Goal: Task Accomplishment & Management: Manage account settings

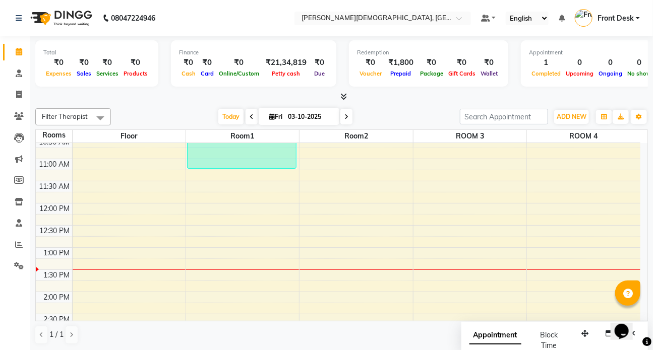
scroll to position [166, 0]
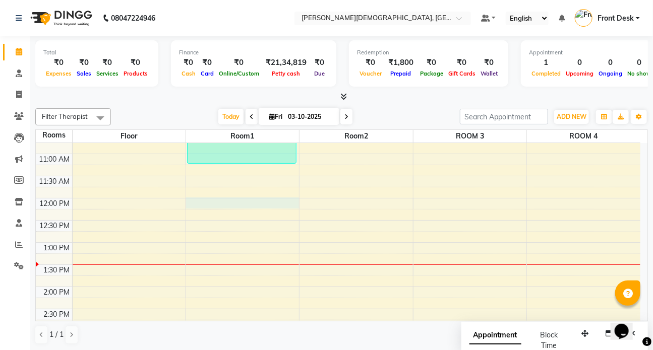
click at [218, 205] on div "7:00 AM 7:30 AM 8:00 AM 8:30 AM 9:00 AM 9:30 AM 10:00 AM 10:30 AM 11:00 AM 11:3…" at bounding box center [338, 287] width 605 height 621
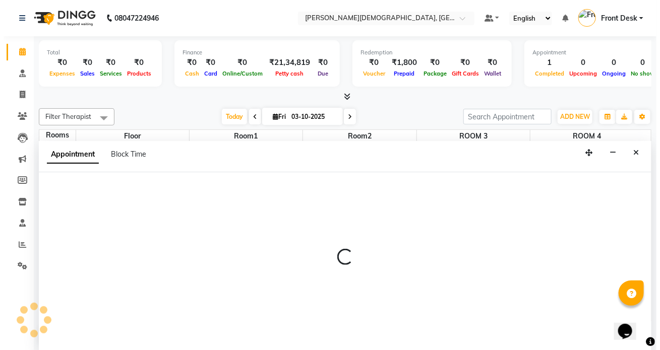
scroll to position [0, 0]
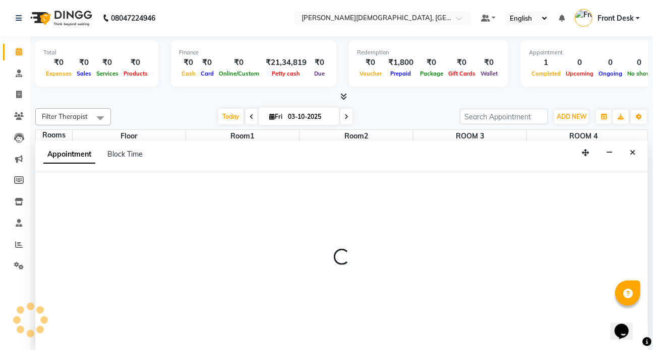
select select "720"
select select "tentative"
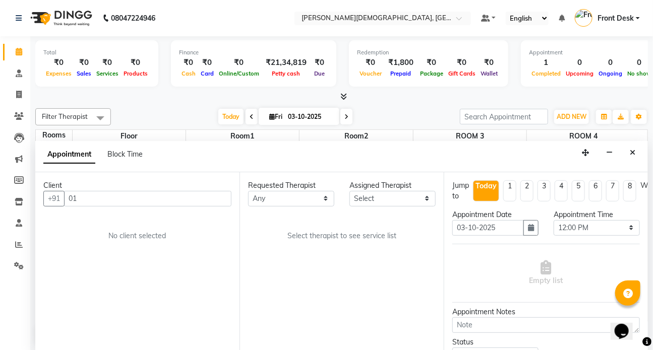
type input "0"
type input "1319573"
click at [218, 196] on span "Add Client" at bounding box center [211, 198] width 34 height 9
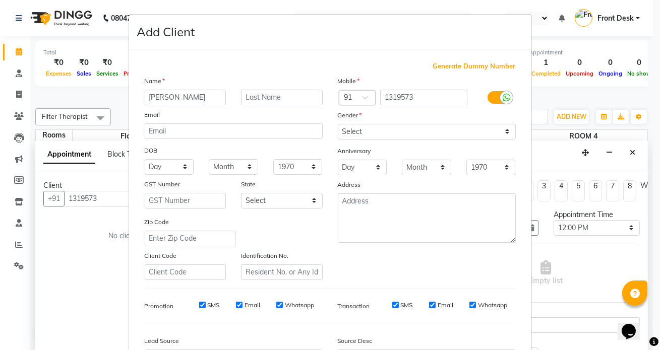
type input "[PERSON_NAME]"
click at [252, 92] on input "text" at bounding box center [282, 98] width 82 height 16
click at [358, 100] on div at bounding box center [357, 98] width 36 height 11
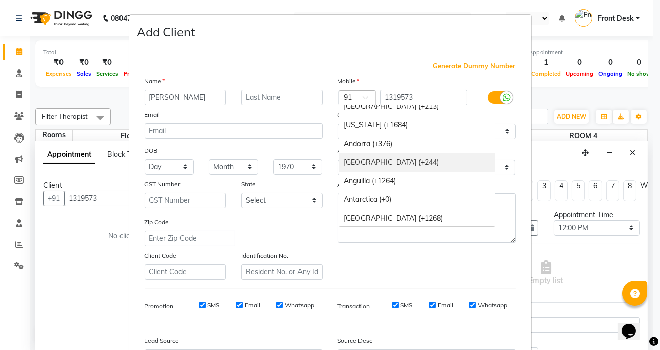
scroll to position [91, 0]
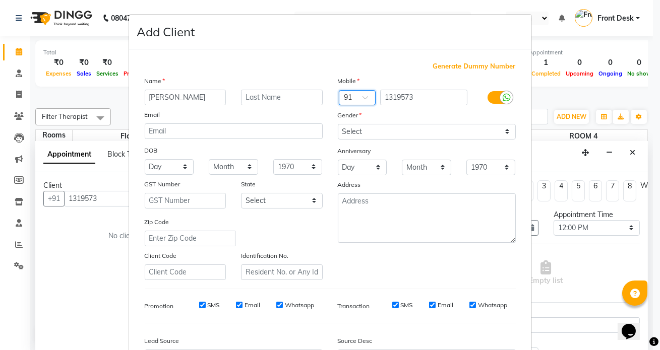
click at [363, 97] on span at bounding box center [369, 100] width 13 height 11
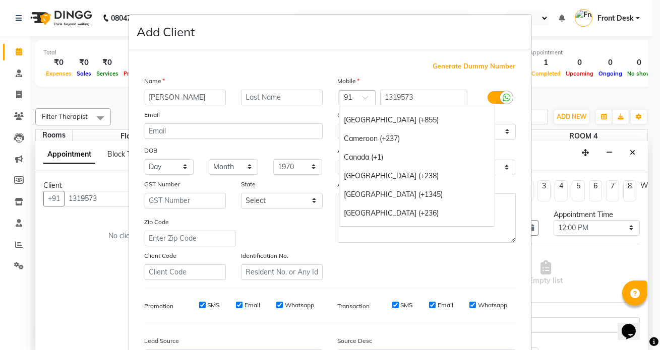
scroll to position [666, 0]
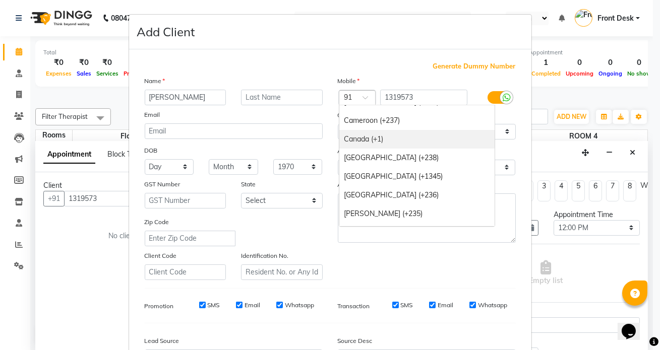
click at [362, 141] on div "Canada (+1)" at bounding box center [416, 139] width 155 height 19
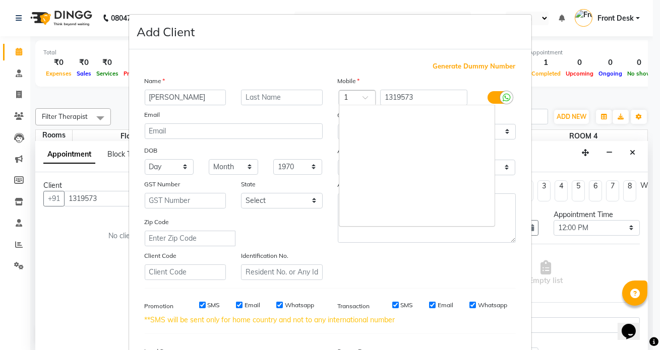
click at [363, 98] on span at bounding box center [369, 100] width 13 height 11
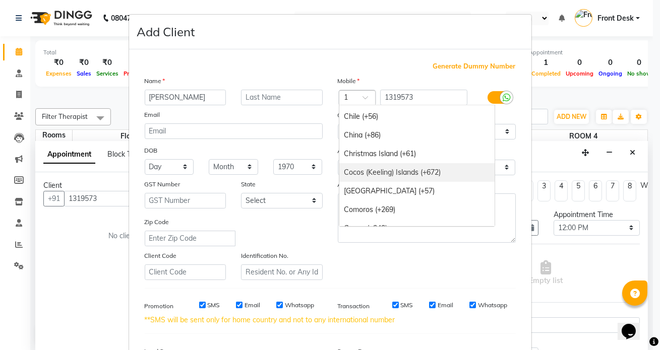
scroll to position [828, 0]
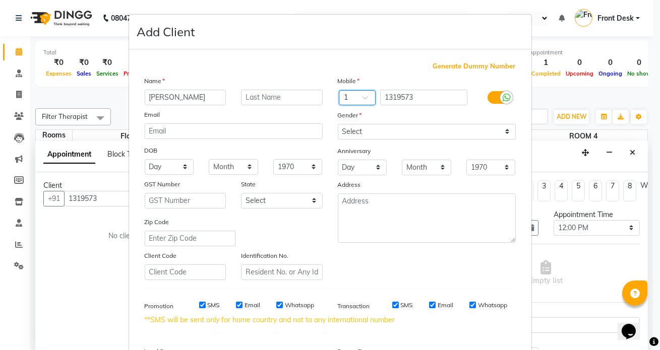
click at [363, 99] on span at bounding box center [369, 100] width 13 height 11
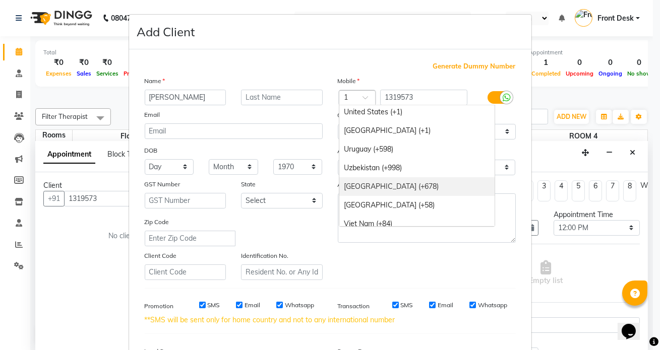
scroll to position [4155, 0]
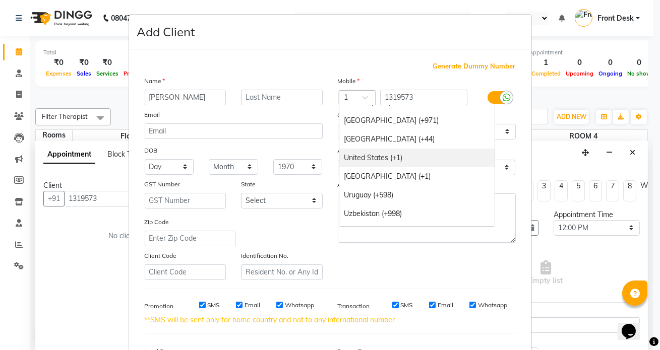
click at [393, 156] on div "United States (+1)" at bounding box center [416, 158] width 155 height 19
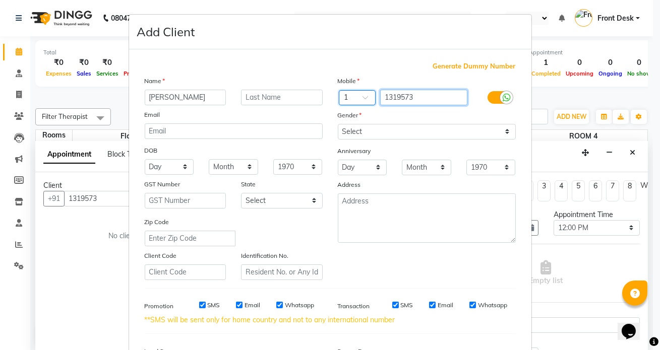
click at [417, 98] on input "1319573" at bounding box center [423, 98] width 87 height 16
type input "1"
type input "3195734711"
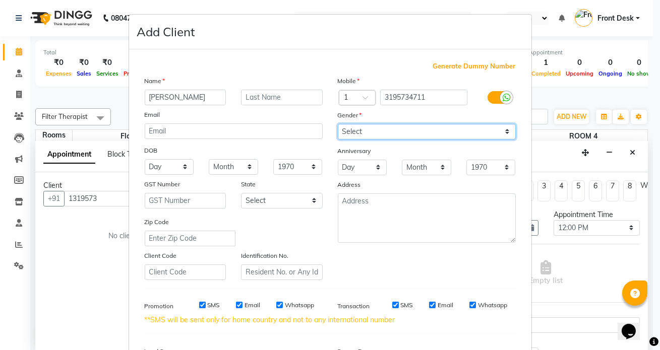
click at [499, 132] on select "Select [DEMOGRAPHIC_DATA] [DEMOGRAPHIC_DATA] Other Prefer Not To Say" at bounding box center [427, 132] width 178 height 16
select select "[DEMOGRAPHIC_DATA]"
click at [338, 124] on select "Select [DEMOGRAPHIC_DATA] [DEMOGRAPHIC_DATA] Other Prefer Not To Say" at bounding box center [427, 132] width 178 height 16
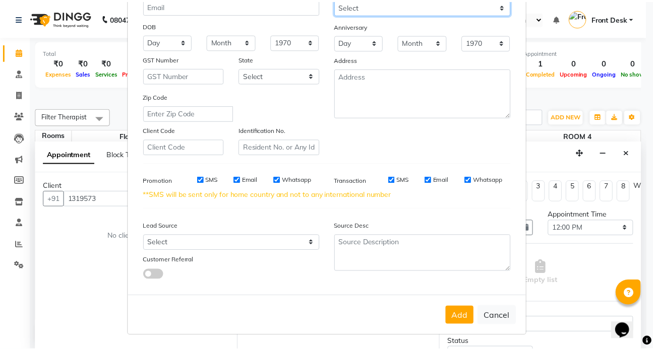
scroll to position [128, 0]
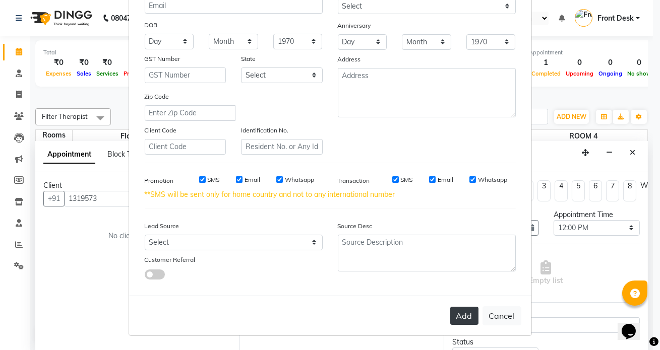
click at [456, 317] on button "Add" at bounding box center [464, 316] width 28 height 18
type input "3195734711"
select select
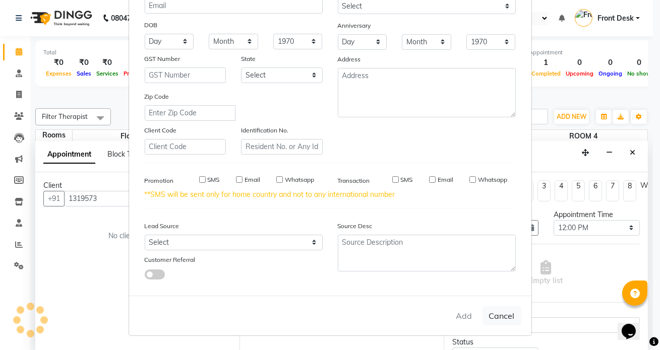
select select
checkbox input "false"
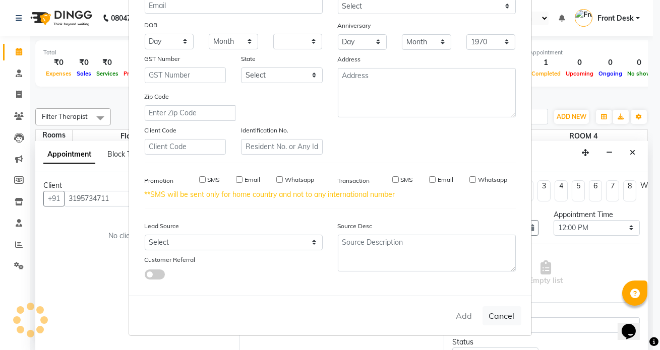
checkbox input "false"
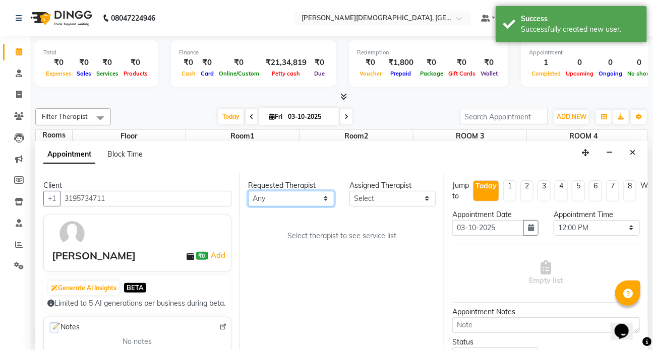
click at [324, 197] on select "Any ANJALI ATUL [PERSON_NAME] Dr [PERSON_NAME] Front Desk HARITA [PERSON_NAME] …" at bounding box center [291, 199] width 86 height 16
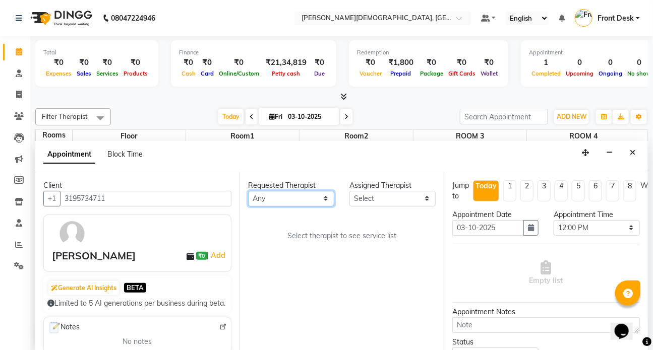
select select "93467"
click at [248, 191] on select "Any ANJALI ATUL [PERSON_NAME] Dr [PERSON_NAME] Front Desk HARITA [PERSON_NAME] …" at bounding box center [291, 199] width 86 height 16
select select "93467"
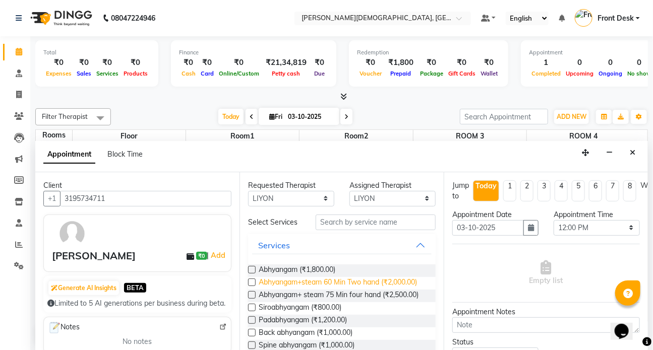
click at [334, 284] on span "Abhyangam+steam 60 Min Two hand (₹2,000.00)" at bounding box center [338, 283] width 158 height 13
checkbox input "true"
select select "2667"
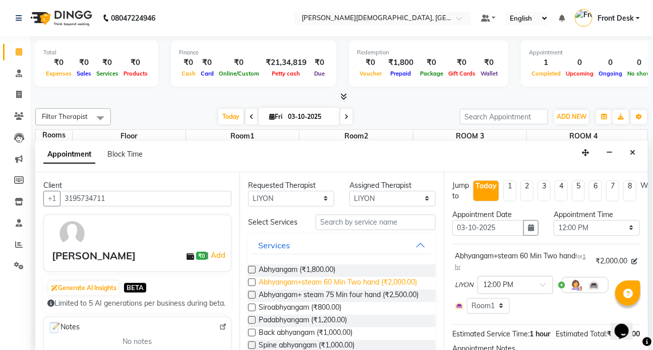
checkbox input "false"
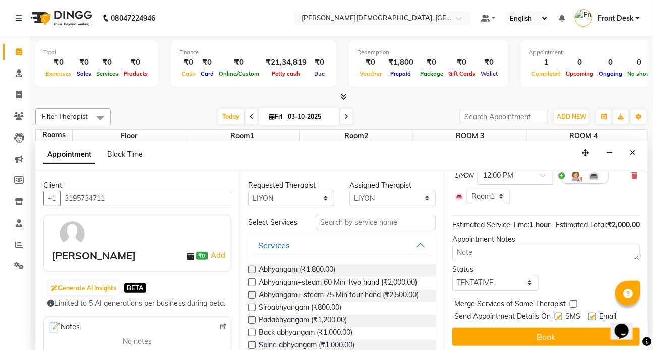
scroll to position [129, 0]
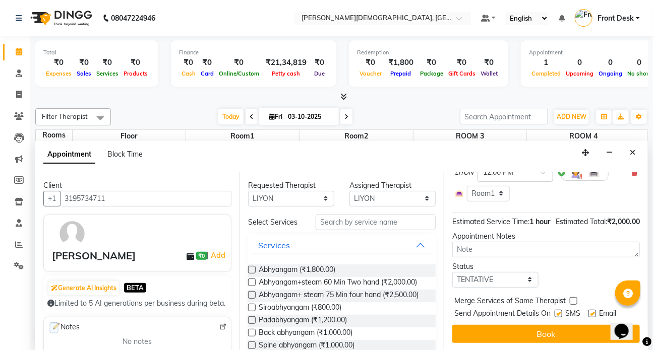
click at [560, 310] on label at bounding box center [559, 314] width 8 height 8
click at [560, 312] on input "checkbox" at bounding box center [558, 315] width 7 height 7
checkbox input "false"
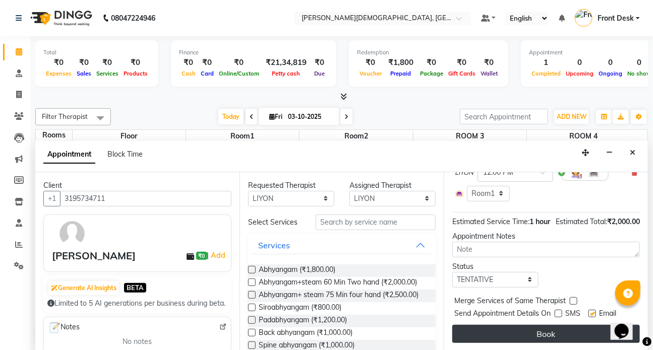
click at [551, 325] on button "Book" at bounding box center [546, 334] width 188 height 18
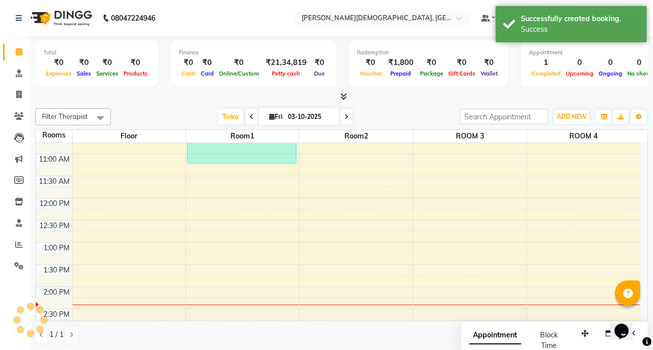
scroll to position [0, 0]
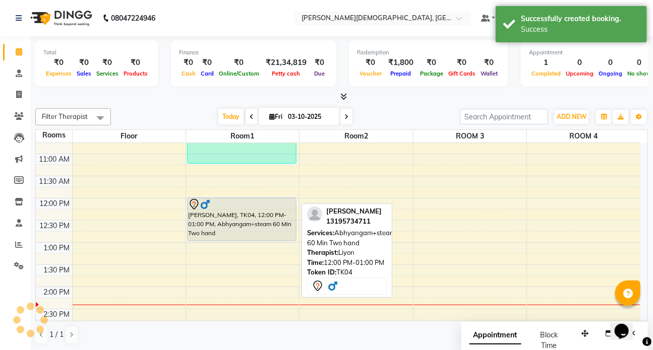
click at [201, 216] on div "[PERSON_NAME], TK04, 12:00 PM-01:00 PM, Abhyangam+steam 60 Min Two hand" at bounding box center [242, 219] width 108 height 43
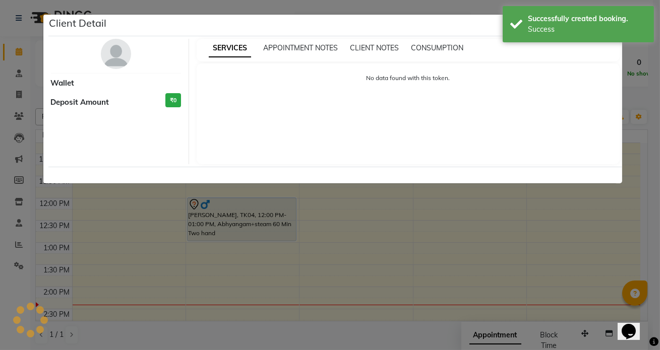
select select "7"
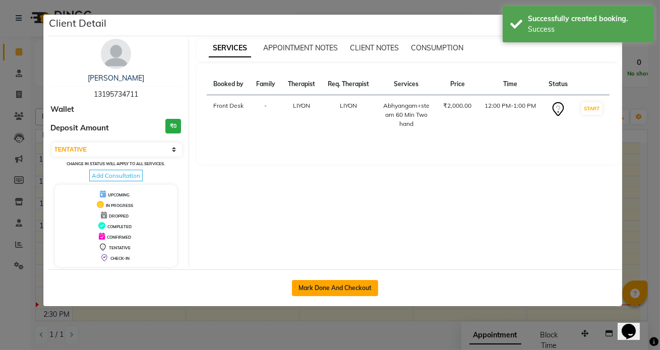
click at [335, 285] on button "Mark Done And Checkout" at bounding box center [335, 288] width 86 height 16
select select "service"
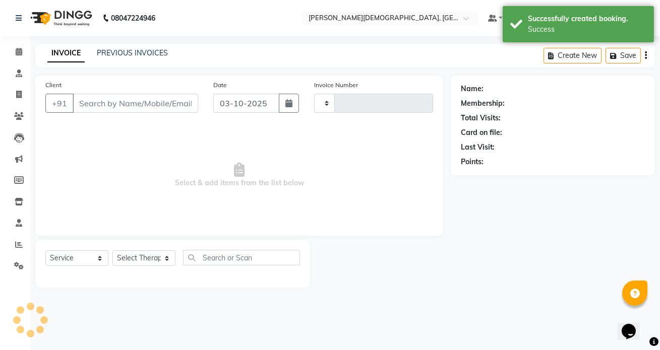
type input "1551"
select select "5585"
type input "13195734711"
select select "93467"
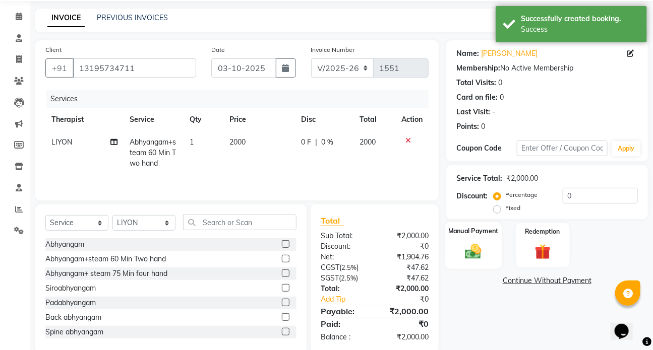
scroll to position [53, 0]
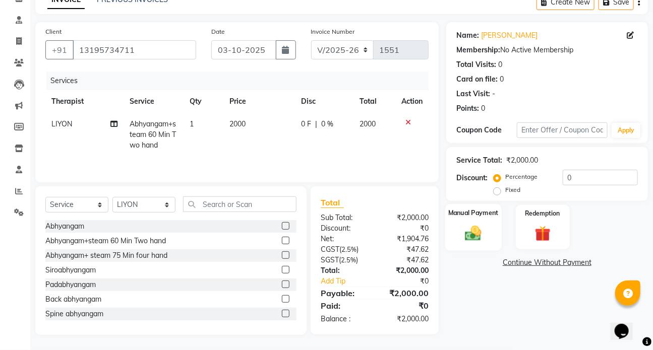
click at [474, 238] on img at bounding box center [473, 233] width 27 height 19
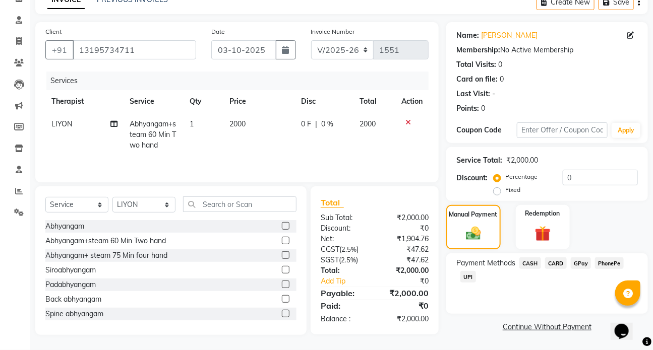
click at [528, 266] on span "CASH" at bounding box center [530, 264] width 22 height 12
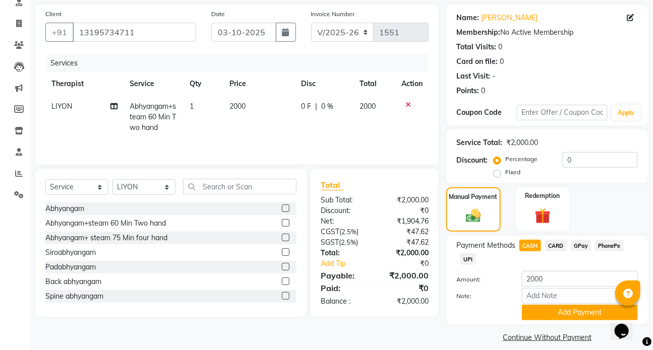
scroll to position [81, 0]
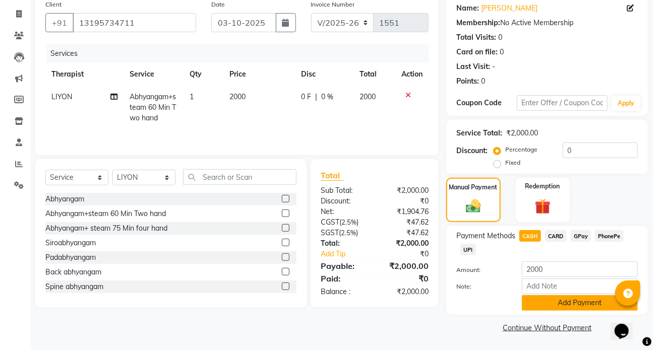
click at [554, 307] on button "Add Payment" at bounding box center [580, 304] width 116 height 16
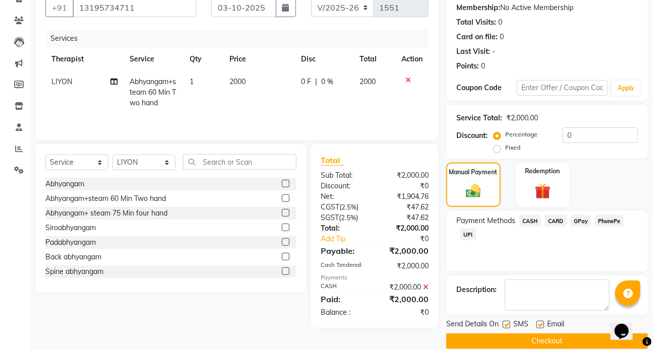
scroll to position [109, 0]
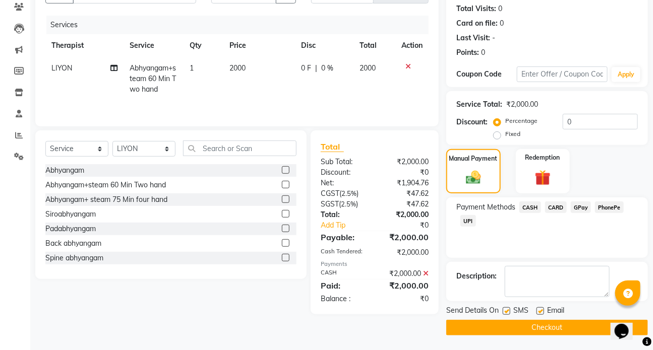
click at [507, 311] on label at bounding box center [507, 312] width 8 height 8
click at [507, 311] on input "checkbox" at bounding box center [506, 312] width 7 height 7
checkbox input "false"
click at [533, 326] on button "Checkout" at bounding box center [547, 328] width 202 height 16
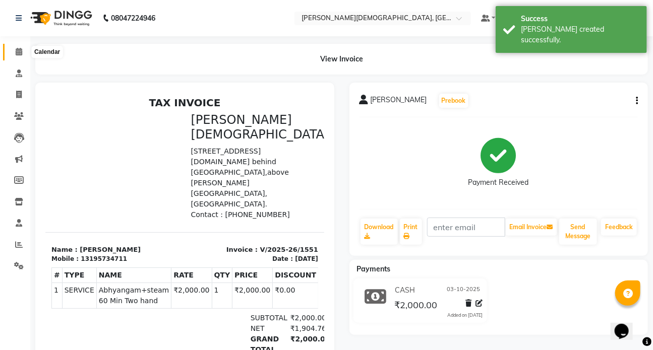
click at [16, 50] on icon at bounding box center [19, 52] width 7 height 8
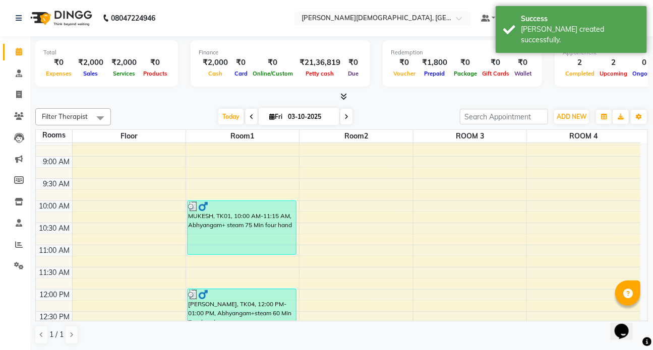
scroll to position [14, 0]
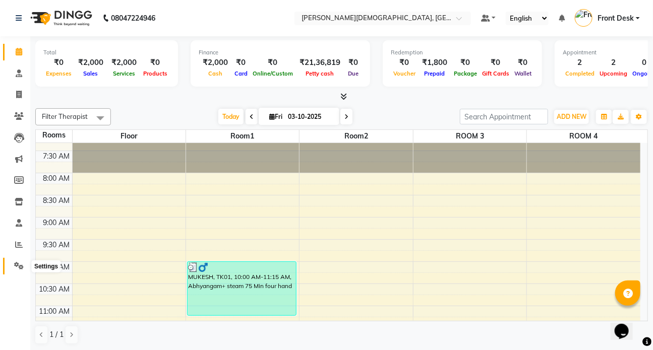
click at [17, 266] on icon at bounding box center [19, 266] width 10 height 8
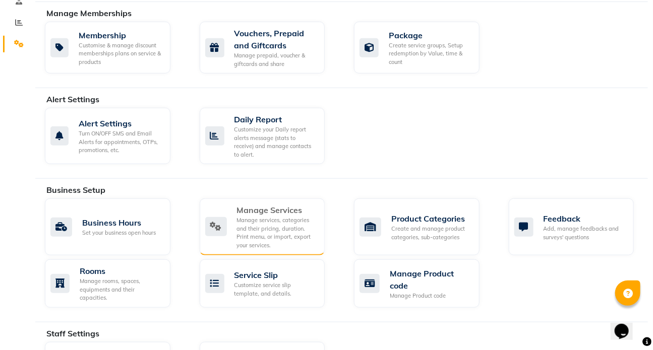
scroll to position [229, 0]
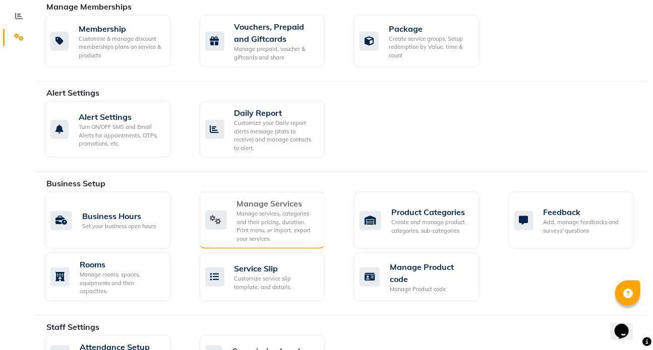
click at [265, 213] on div "Manage services, categories and their pricing, duration. Print menu, or import,…" at bounding box center [277, 226] width 80 height 33
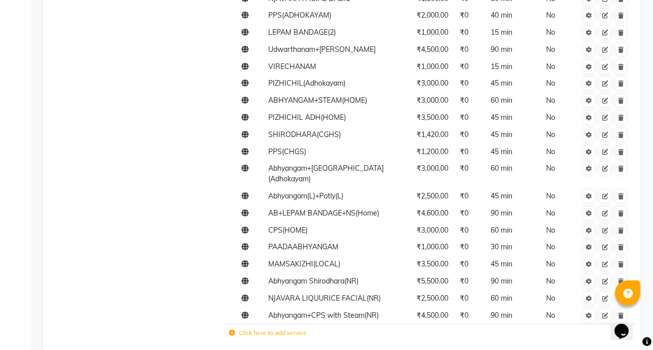
scroll to position [1711, 0]
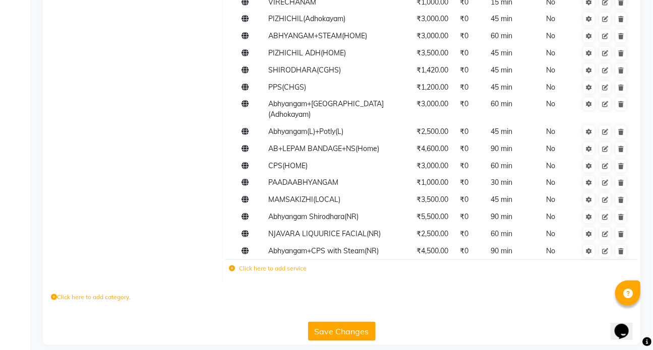
click at [262, 264] on label "Click here to add service" at bounding box center [268, 268] width 78 height 9
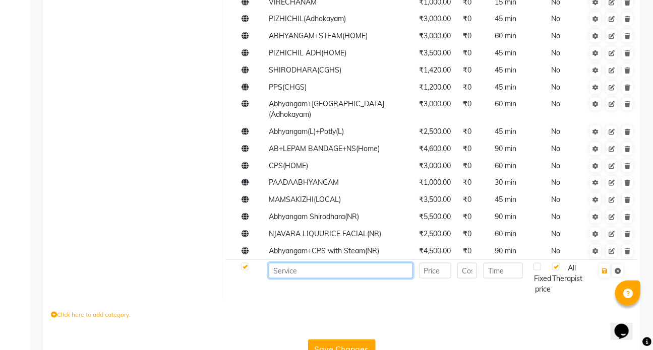
click at [282, 263] on input at bounding box center [341, 271] width 144 height 16
type input "ABHYANGAM(NR)"
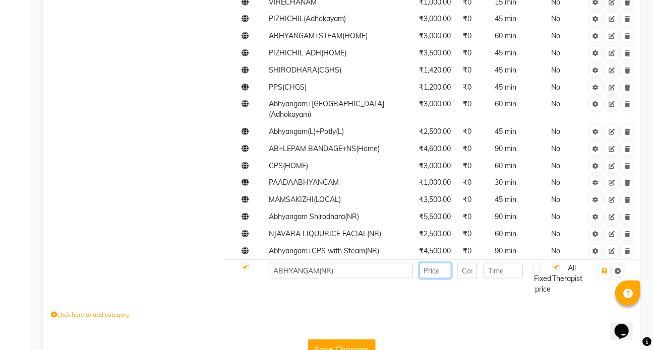
click at [433, 265] on input "number" at bounding box center [436, 271] width 32 height 16
type input "2000"
click at [465, 263] on input "number" at bounding box center [467, 271] width 20 height 16
type input "0"
click at [504, 263] on input "number" at bounding box center [503, 271] width 39 height 16
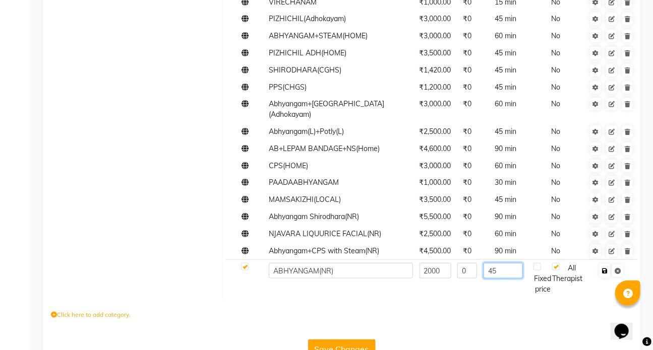
type input "45"
click at [605, 268] on icon "button" at bounding box center [605, 271] width 6 height 6
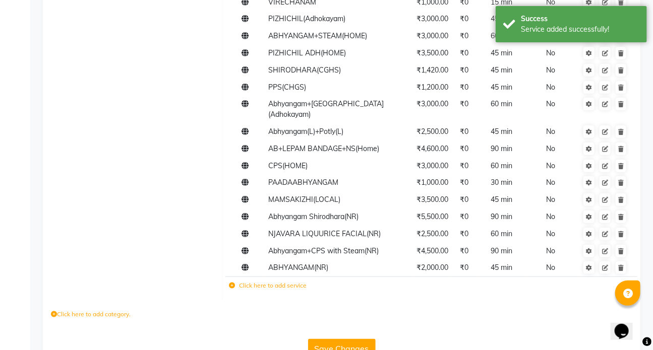
click at [267, 281] on label "Click here to add service" at bounding box center [268, 285] width 78 height 9
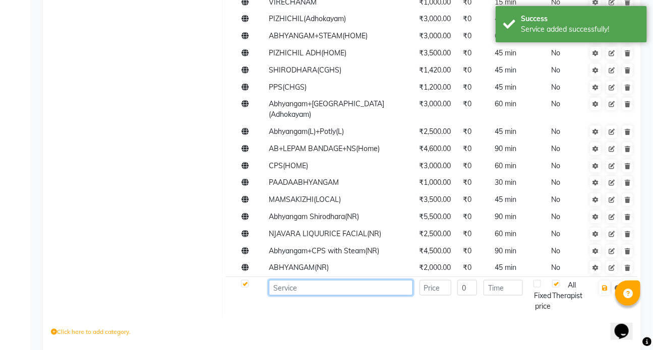
click at [289, 284] on input at bounding box center [341, 288] width 144 height 16
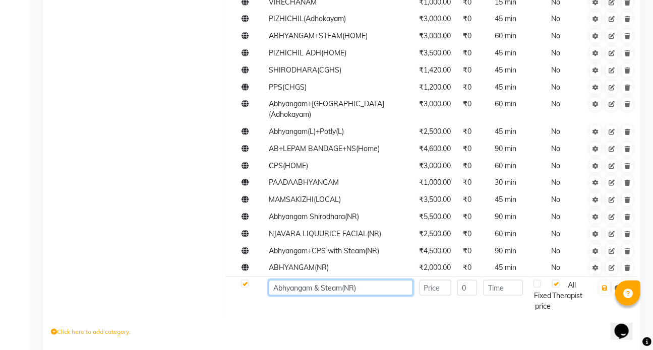
type input "Abhyangam & Steam(NR)"
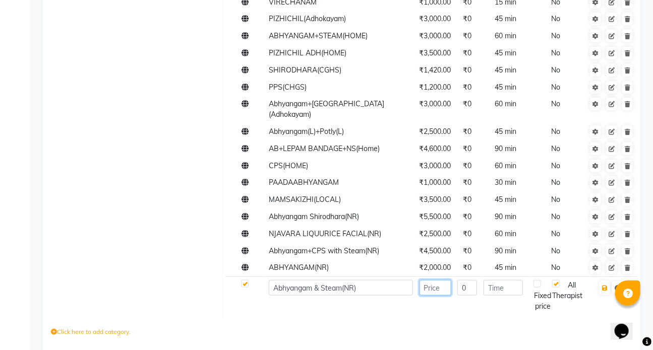
click at [430, 285] on input "number" at bounding box center [436, 288] width 32 height 16
type input "2300"
click at [503, 281] on input "number" at bounding box center [503, 288] width 39 height 16
type input "60"
click at [605, 285] on icon "button" at bounding box center [605, 288] width 6 height 6
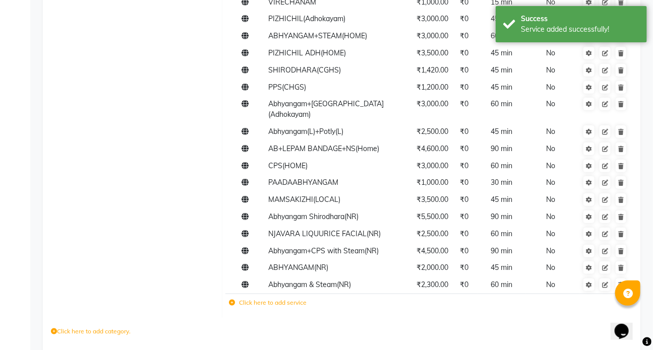
click at [261, 299] on label "Click here to add service" at bounding box center [268, 303] width 78 height 9
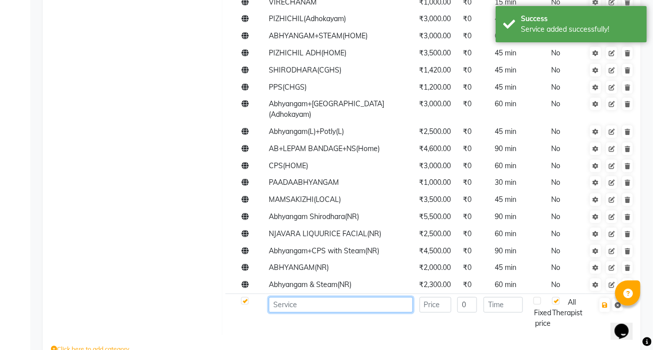
click at [278, 298] on input at bounding box center [341, 306] width 144 height 16
type input "a"
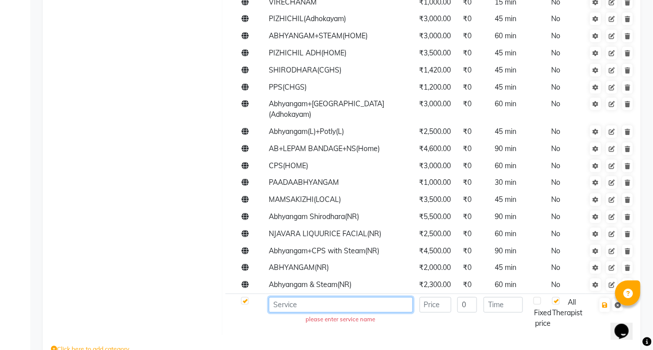
type input "a"
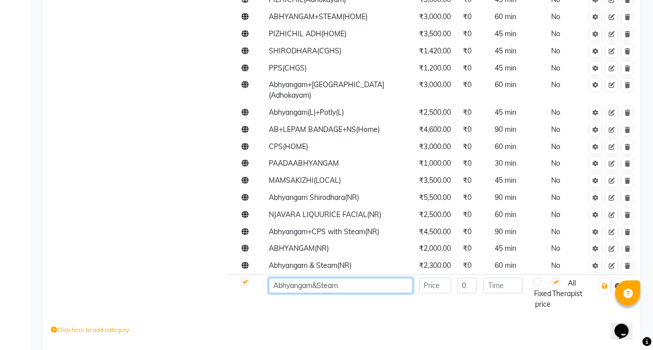
scroll to position [1762, 0]
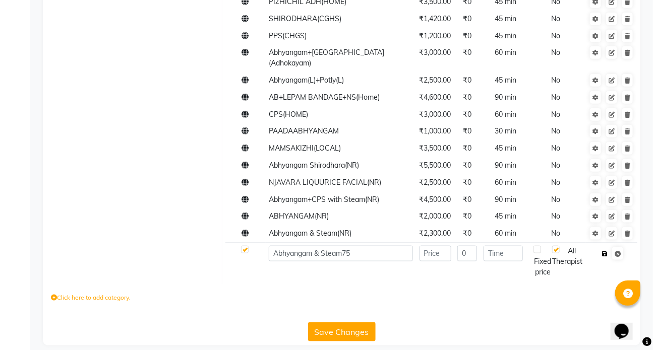
click at [605, 251] on icon "button" at bounding box center [605, 254] width 6 height 6
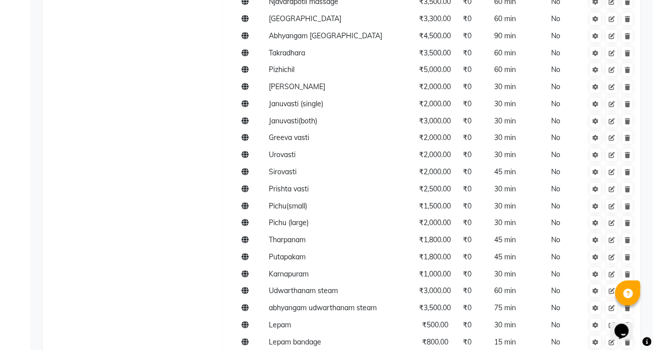
scroll to position [0, 0]
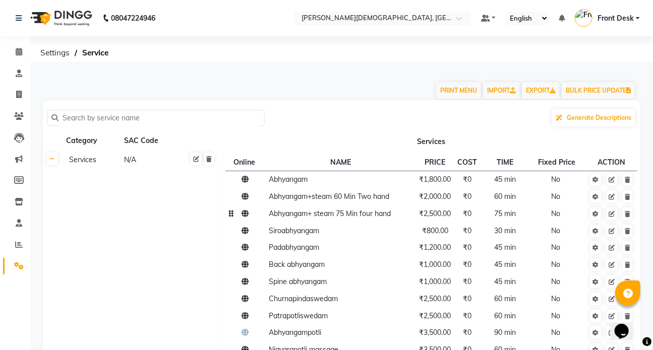
click at [302, 220] on td "Abhyangam+ steam 75 Min four hand" at bounding box center [341, 214] width 150 height 17
click at [395, 216] on td "Abhyangam+ steam 75 Min four hand" at bounding box center [341, 214] width 150 height 17
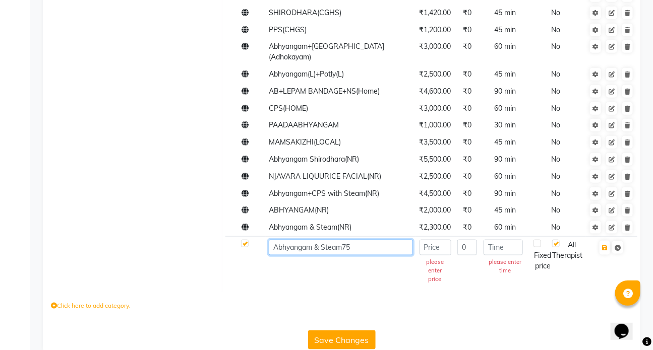
scroll to position [1769, 0]
click at [361, 240] on input "Abhyangam & Steam75" at bounding box center [341, 248] width 144 height 16
type input "Abhyangam & Steam75min Four Hand(NR)"
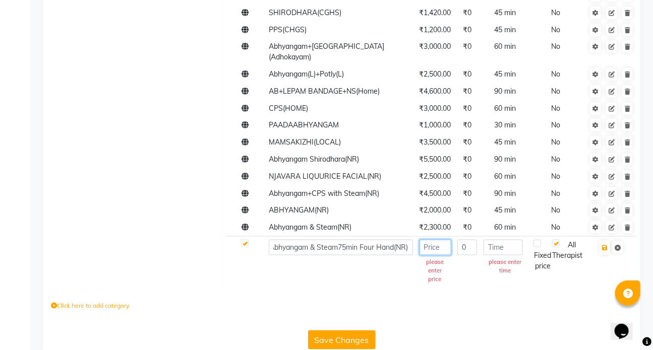
click at [426, 240] on input "number" at bounding box center [436, 248] width 32 height 16
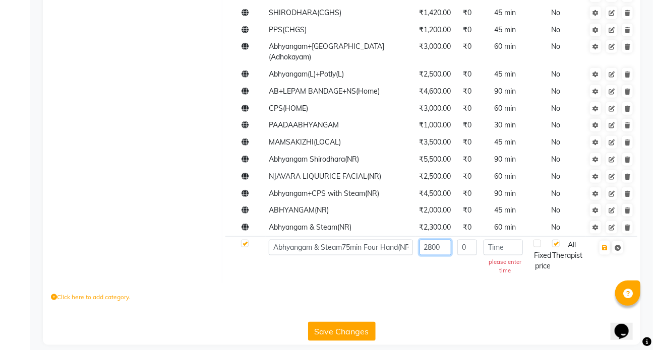
type input "2800"
click at [496, 240] on input "number" at bounding box center [503, 248] width 39 height 16
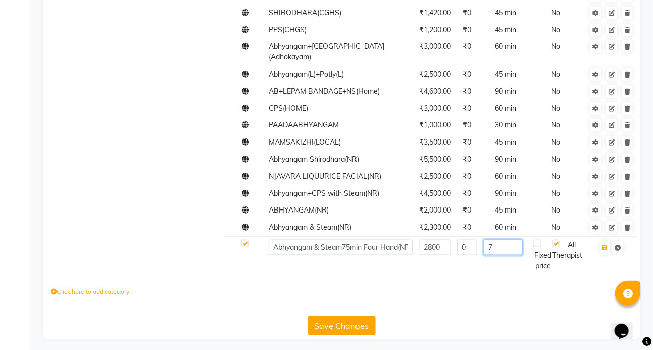
scroll to position [1762, 0]
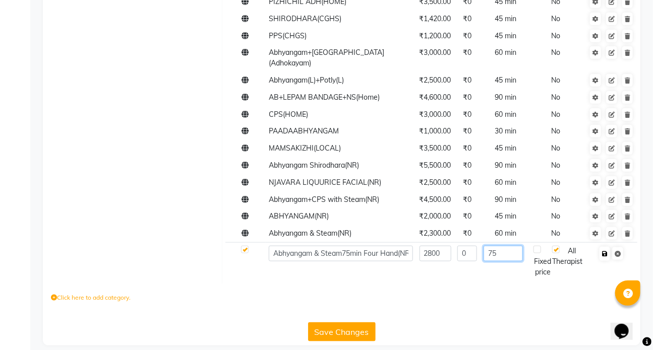
type input "75"
click at [605, 251] on icon "button" at bounding box center [605, 254] width 6 height 6
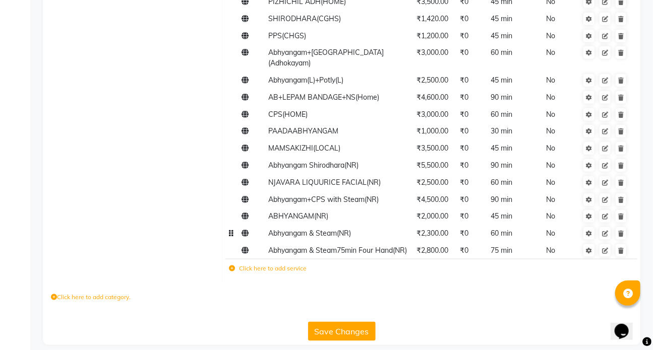
click at [311, 229] on span "Abhyangam & Steam(NR)" at bounding box center [309, 233] width 83 height 9
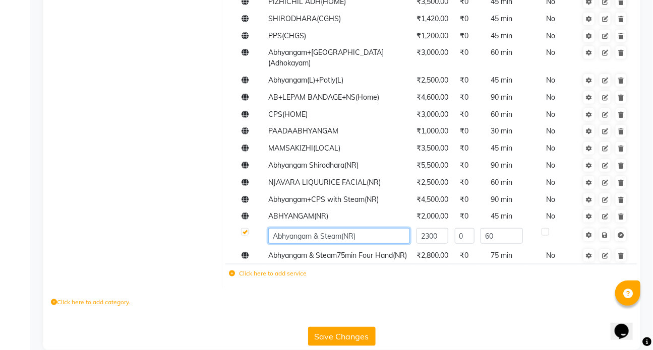
click at [342, 228] on input "Abhyangam & Steam(NR)" at bounding box center [339, 236] width 142 height 16
type input "Abhyangam & Steam 60min Two hand(NR)"
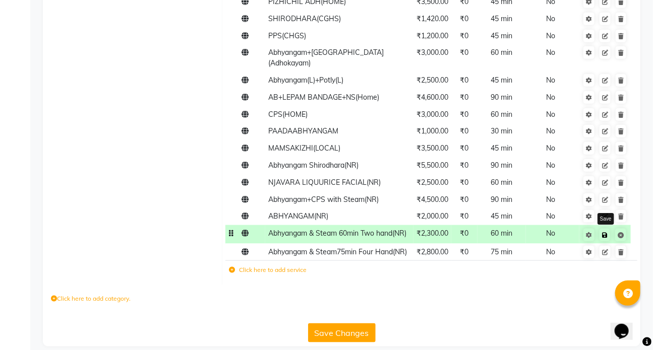
click at [603, 232] on icon at bounding box center [605, 235] width 6 height 6
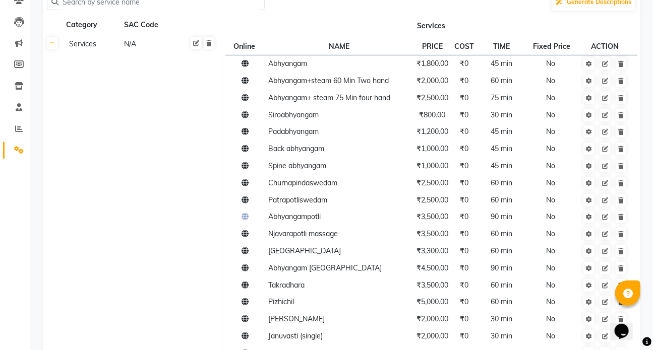
scroll to position [112, 0]
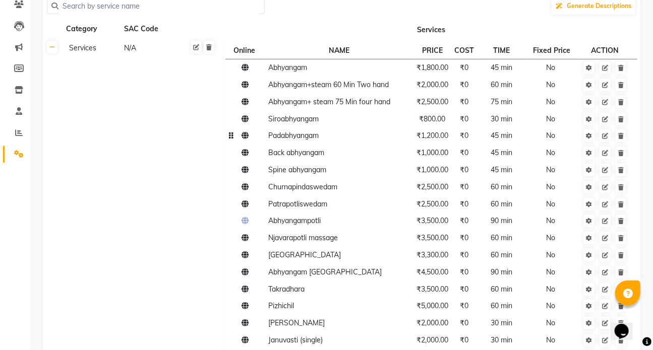
click at [294, 138] on span "Padabhyangam" at bounding box center [293, 135] width 50 height 9
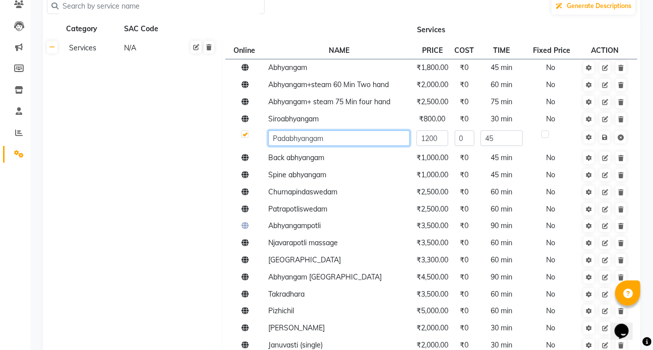
click at [355, 140] on input "Padabhyangam" at bounding box center [339, 139] width 142 height 16
type input "Padabhyangam(NR)"
click at [606, 137] on icon at bounding box center [605, 138] width 6 height 6
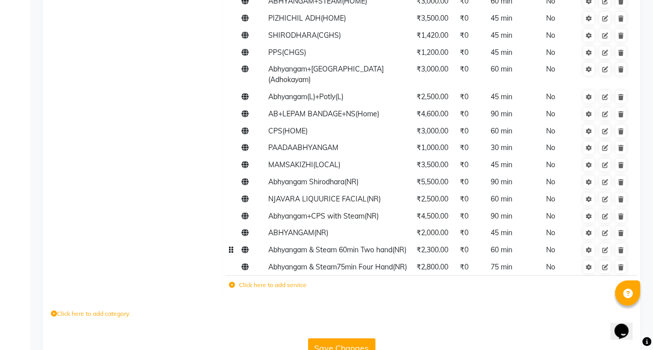
scroll to position [1762, 0]
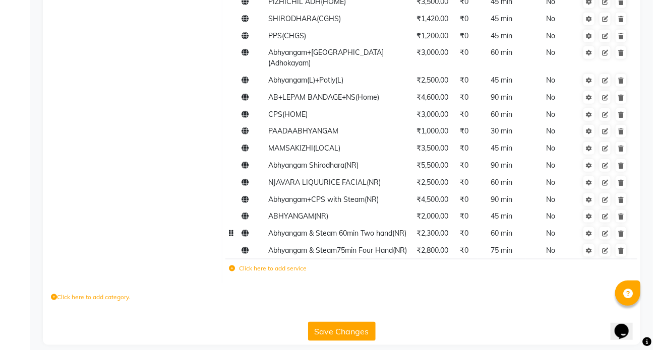
click at [261, 264] on label "Click here to add service" at bounding box center [268, 268] width 78 height 9
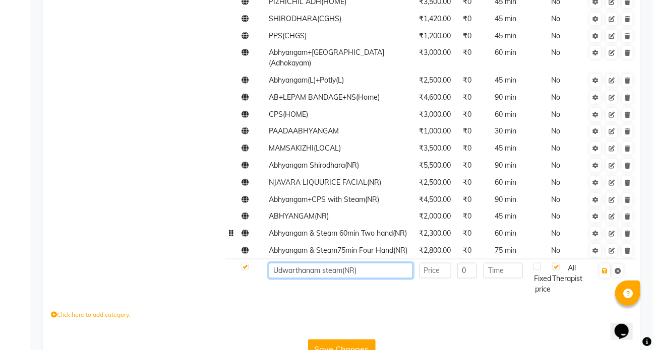
type input "Udwarthanam steam(NR)"
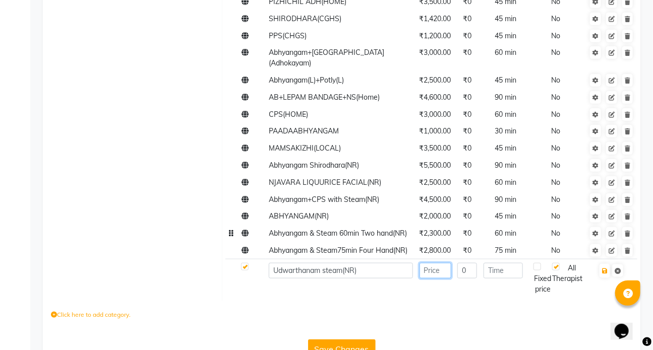
click at [438, 263] on input "number" at bounding box center [436, 271] width 32 height 16
type input "3500"
click at [496, 263] on input "number" at bounding box center [503, 271] width 39 height 16
type input "60"
click at [606, 268] on icon "button" at bounding box center [605, 271] width 6 height 6
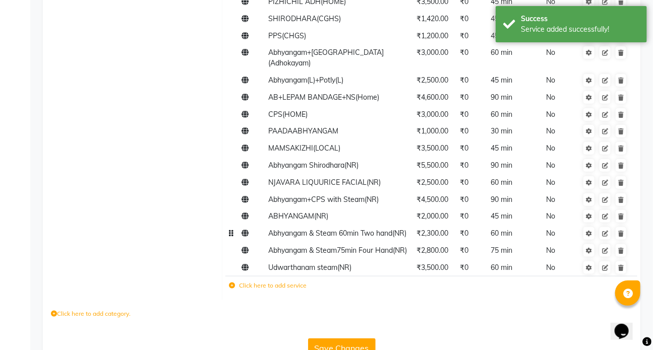
click at [258, 281] on label "Click here to add service" at bounding box center [268, 285] width 78 height 9
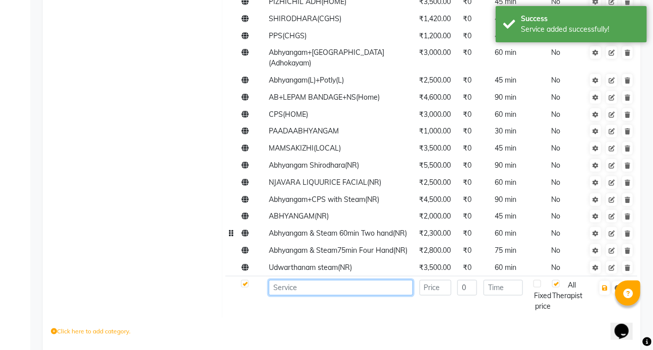
click at [285, 281] on input at bounding box center [341, 288] width 144 height 16
type input "a"
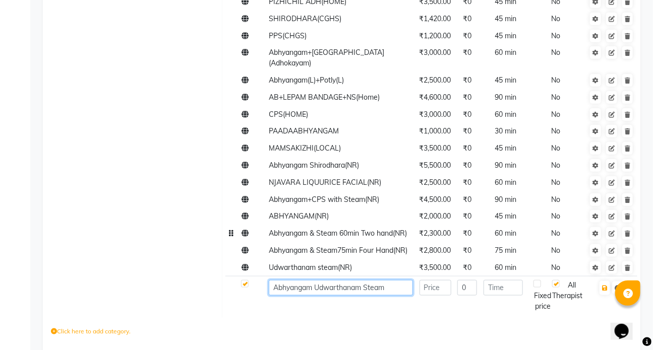
type input "Abhyangam Udwarthanam Steam"
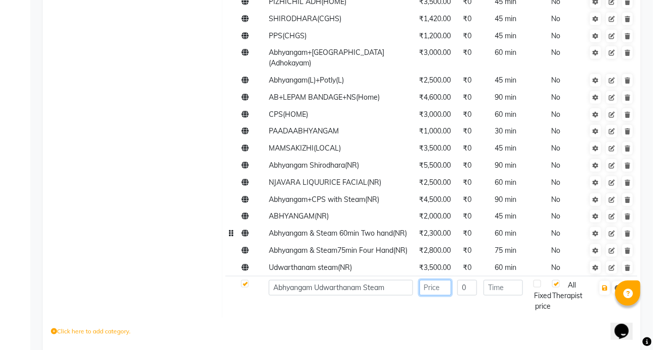
click at [434, 282] on input "number" at bounding box center [436, 288] width 32 height 16
type input "4000"
click at [492, 280] on input "number" at bounding box center [503, 288] width 39 height 16
type input "75"
click at [604, 285] on icon "button" at bounding box center [605, 288] width 6 height 6
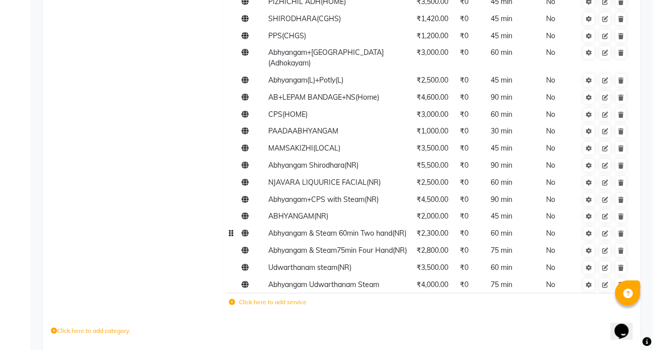
click at [258, 298] on label "Click here to add service" at bounding box center [268, 302] width 78 height 9
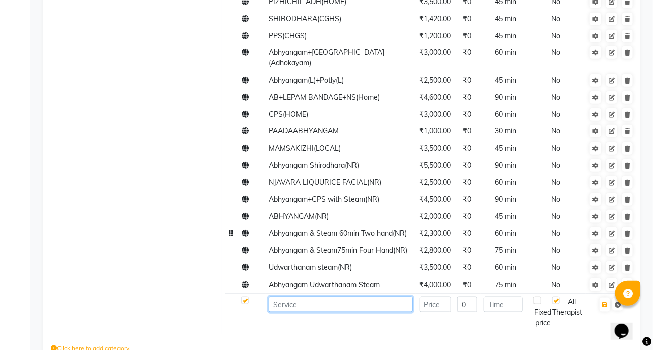
click at [290, 297] on input at bounding box center [341, 305] width 144 height 16
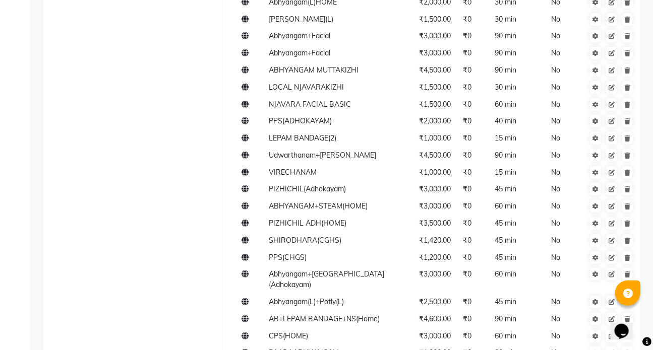
scroll to position [1814, 0]
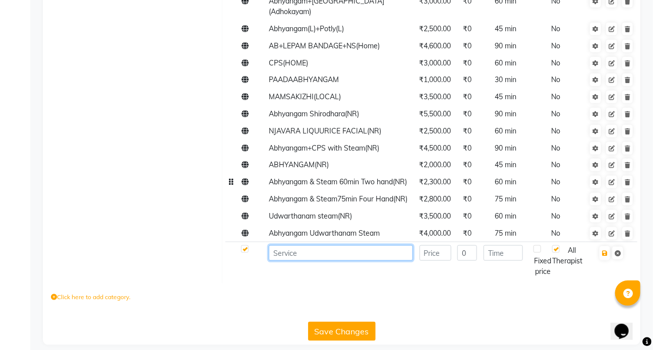
type input "c"
type input "Choorna pinda swedam(NR)"
click at [445, 246] on input "number" at bounding box center [436, 254] width 32 height 16
type input "3000"
click at [503, 247] on input "number" at bounding box center [503, 254] width 39 height 16
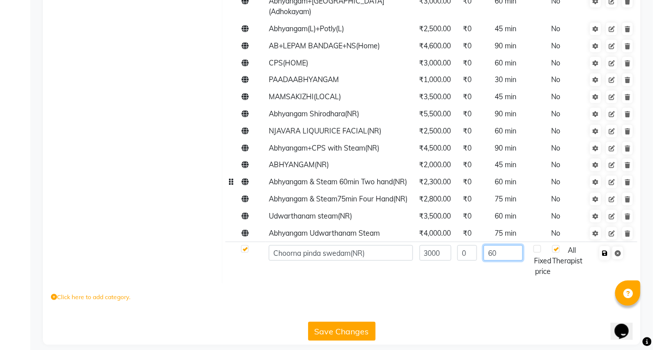
type input "60"
click at [602, 251] on icon "button" at bounding box center [605, 254] width 6 height 6
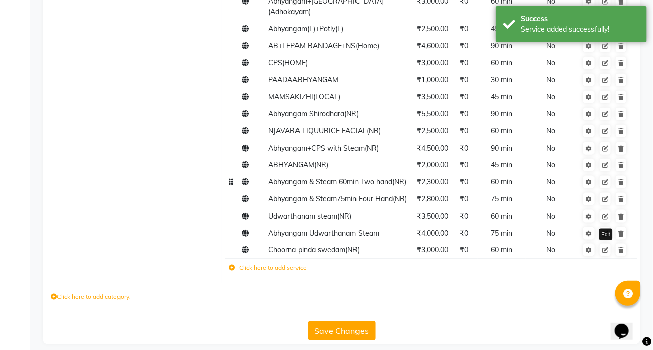
scroll to position [1813, 0]
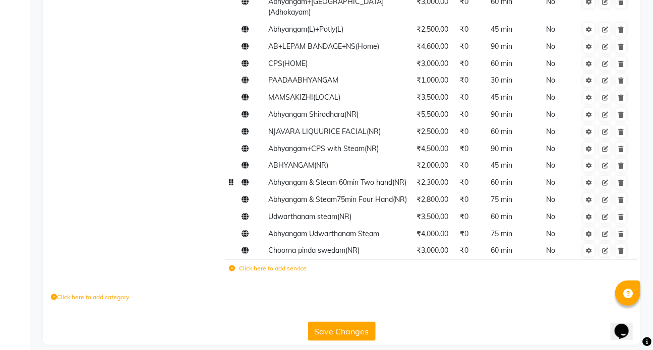
click at [261, 264] on label "Click here to add service" at bounding box center [268, 268] width 78 height 9
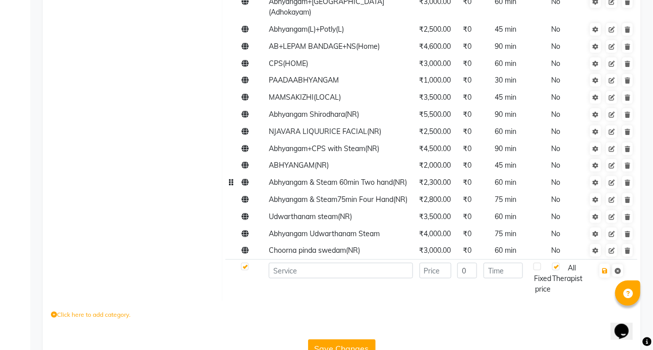
scroll to position [1814, 0]
drag, startPoint x: 281, startPoint y: 264, endPoint x: 290, endPoint y: 260, distance: 9.9
click at [282, 263] on input at bounding box center [341, 271] width 144 height 16
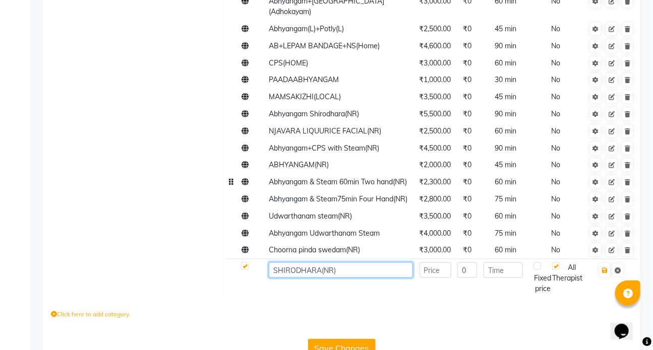
type input "SHIRODHARA(NR)"
click at [443, 263] on input "number" at bounding box center [436, 271] width 32 height 16
type input "3800"
click at [497, 263] on input "number" at bounding box center [503, 271] width 39 height 16
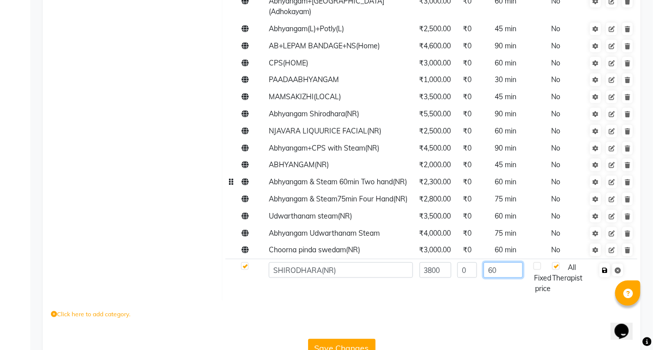
type input "60"
click at [607, 268] on icon "button" at bounding box center [605, 271] width 6 height 6
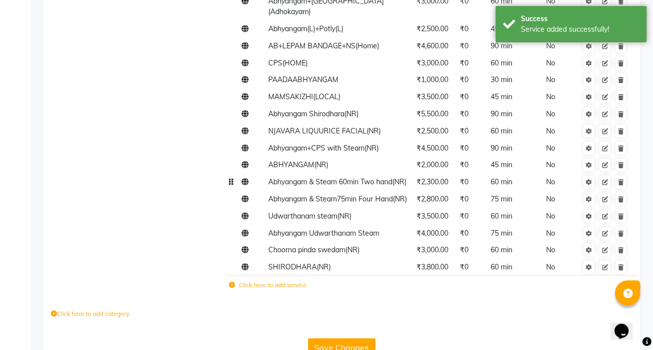
click at [260, 281] on label "Click here to add service" at bounding box center [268, 285] width 78 height 9
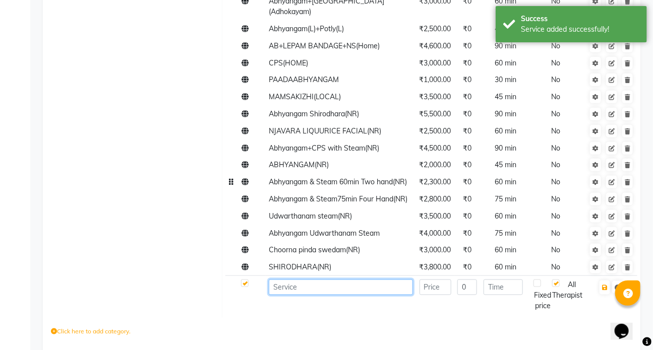
click at [282, 281] on input at bounding box center [341, 288] width 144 height 16
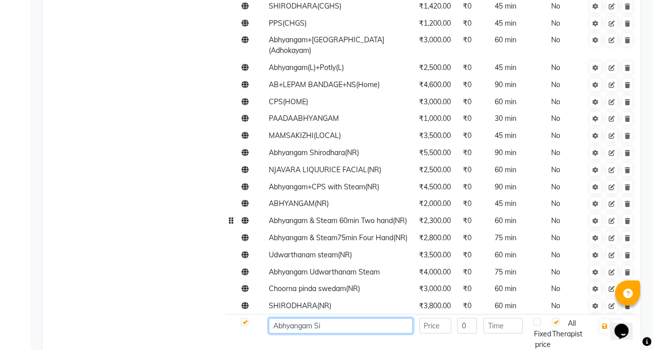
scroll to position [1848, 0]
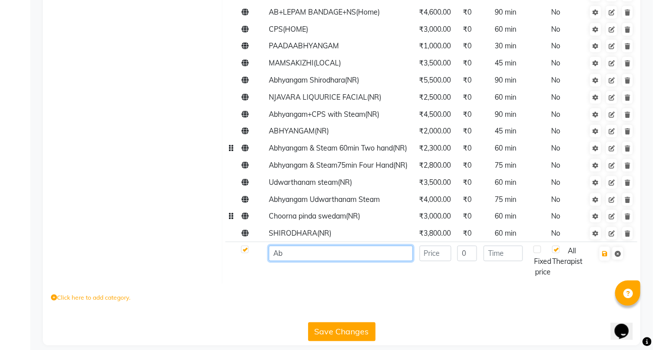
type input "A"
click at [333, 323] on button "Save Changes" at bounding box center [342, 332] width 68 height 19
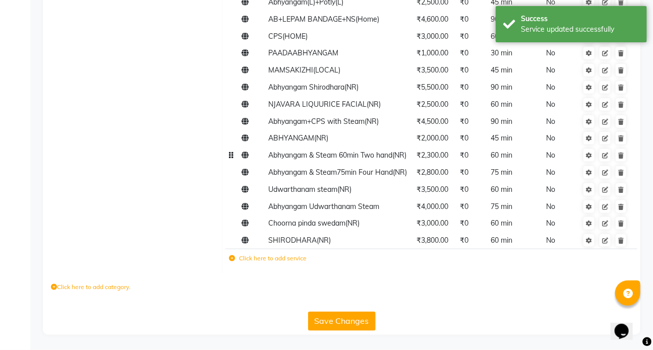
scroll to position [1831, 0]
